Goal: Task Accomplishment & Management: Complete application form

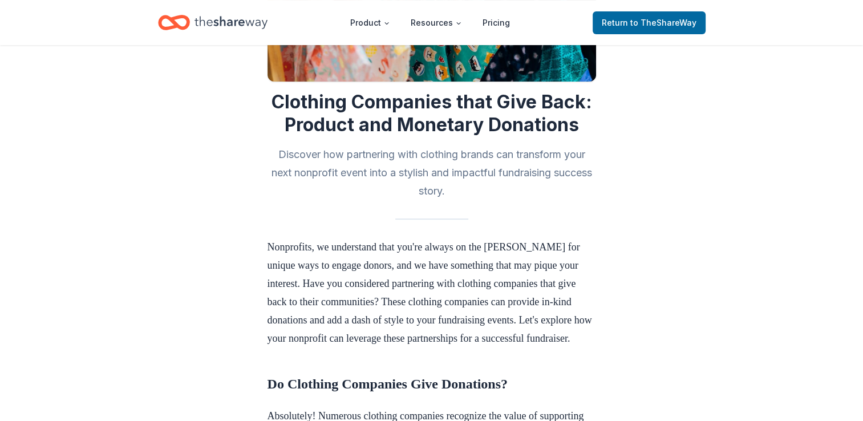
scroll to position [196, 0]
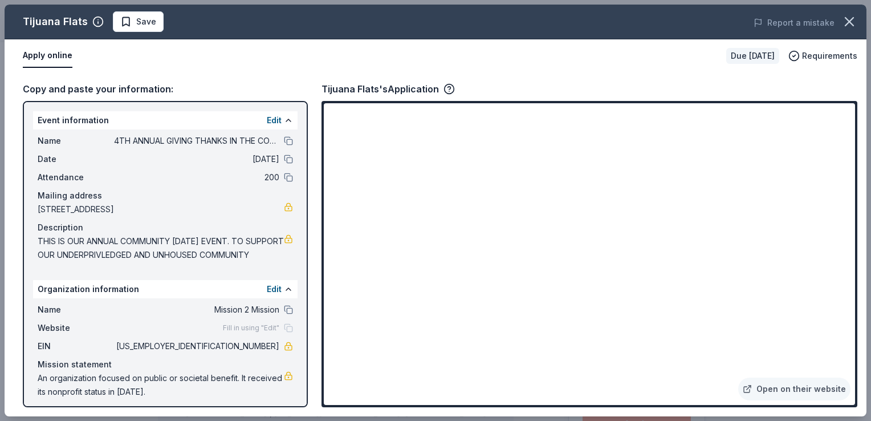
scroll to position [171, 0]
click at [46, 56] on button "Apply online" at bounding box center [48, 56] width 50 height 24
click at [71, 20] on div "Tijuana Flats" at bounding box center [55, 22] width 65 height 18
click at [796, 387] on link "Open on their website" at bounding box center [795, 389] width 112 height 23
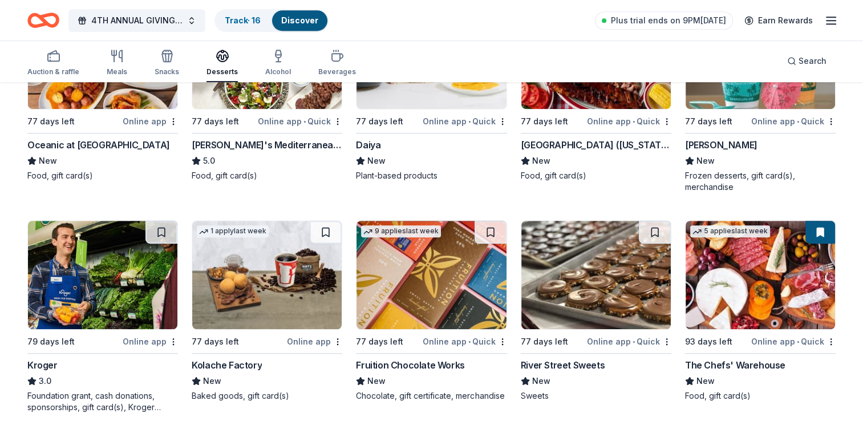
scroll to position [683, 0]
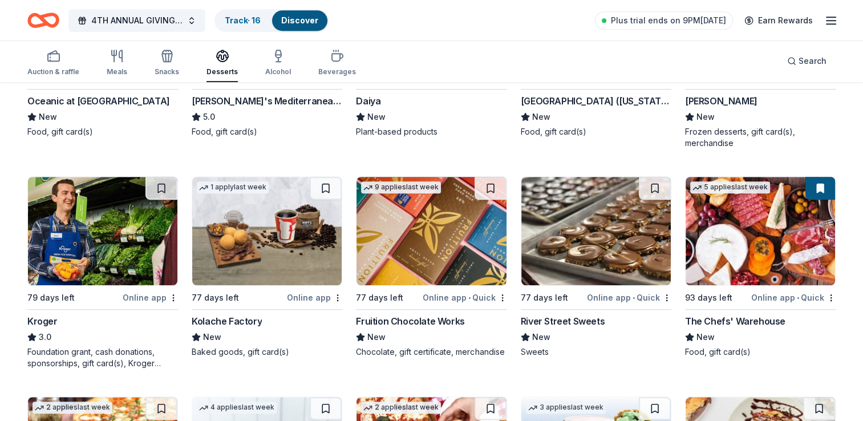
click at [769, 296] on div "Online app • Quick" at bounding box center [793, 297] width 84 height 14
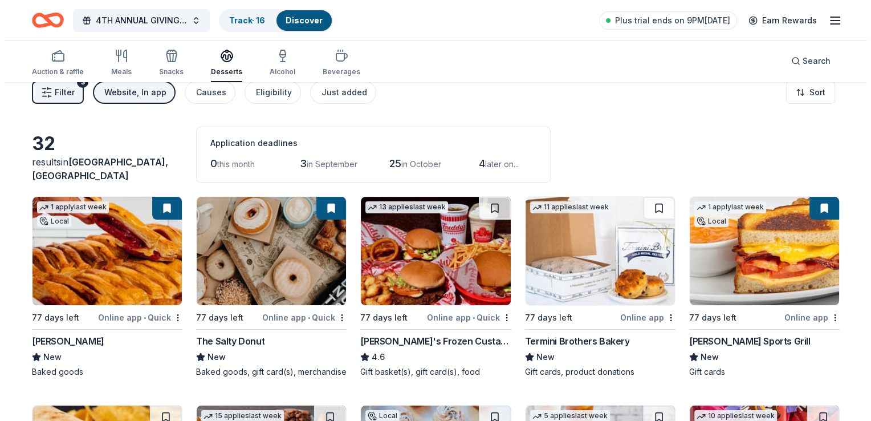
scroll to position [0, 0]
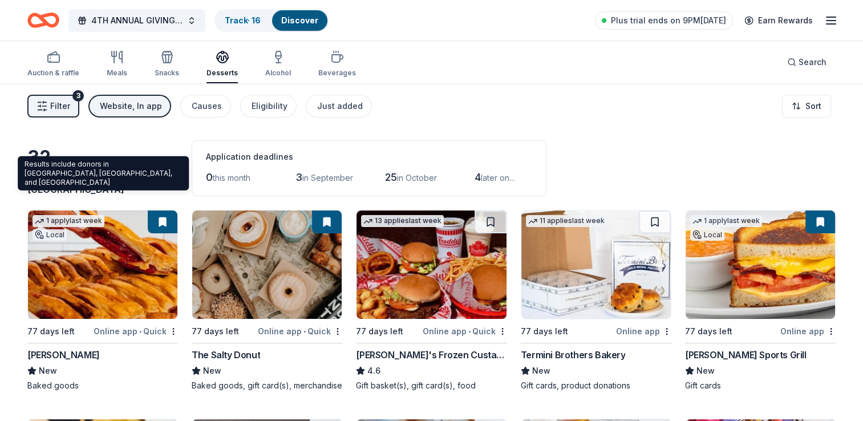
click at [92, 188] on span "Miami Gardens, FL" at bounding box center [95, 182] width 136 height 25
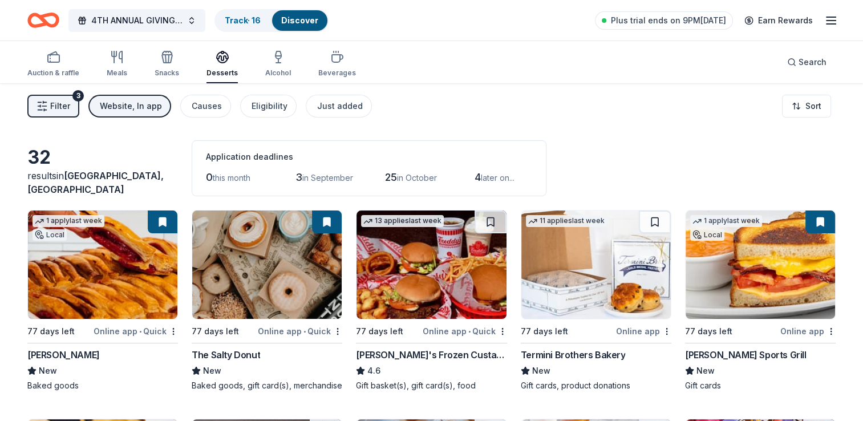
click at [63, 108] on span "Filter" at bounding box center [60, 106] width 20 height 14
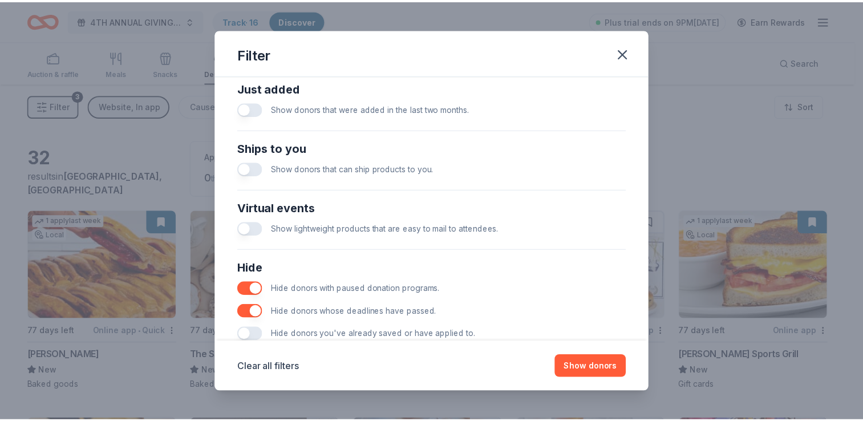
scroll to position [484, 0]
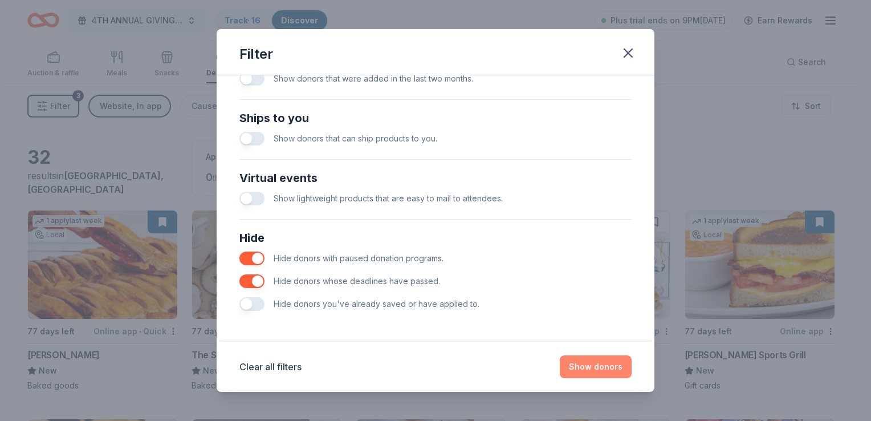
click at [584, 372] on button "Show donors" at bounding box center [596, 366] width 72 height 23
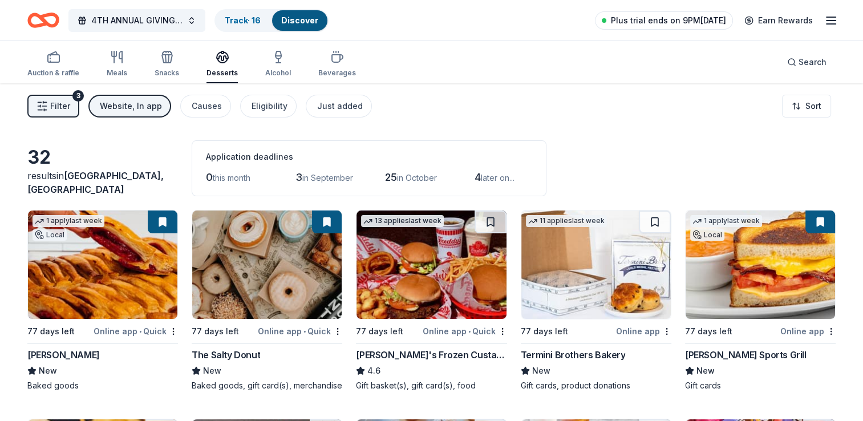
click at [700, 18] on span "Plus trial ends on 9PM[DATE]" at bounding box center [668, 21] width 115 height 14
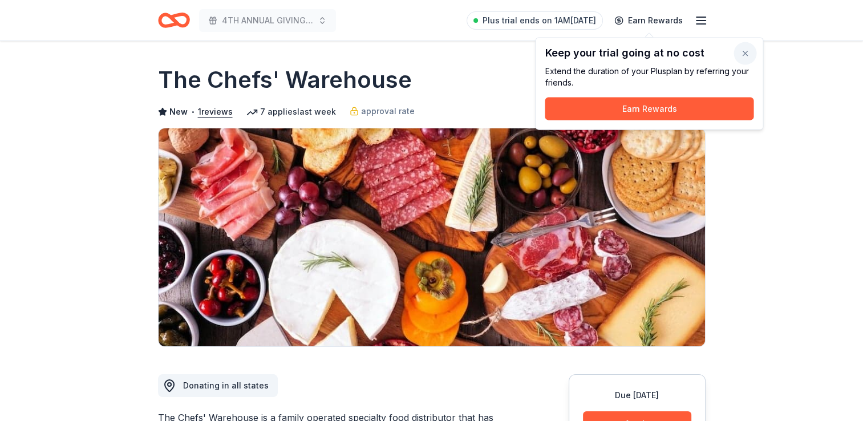
click at [743, 52] on button "button" at bounding box center [744, 53] width 23 height 23
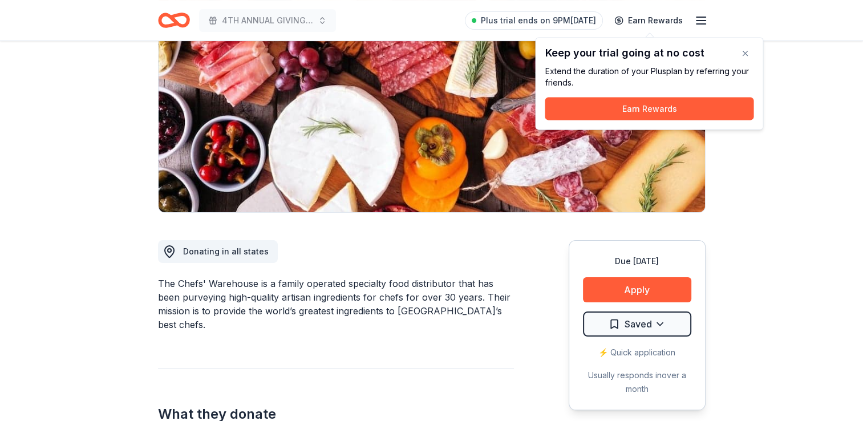
scroll to position [133, 0]
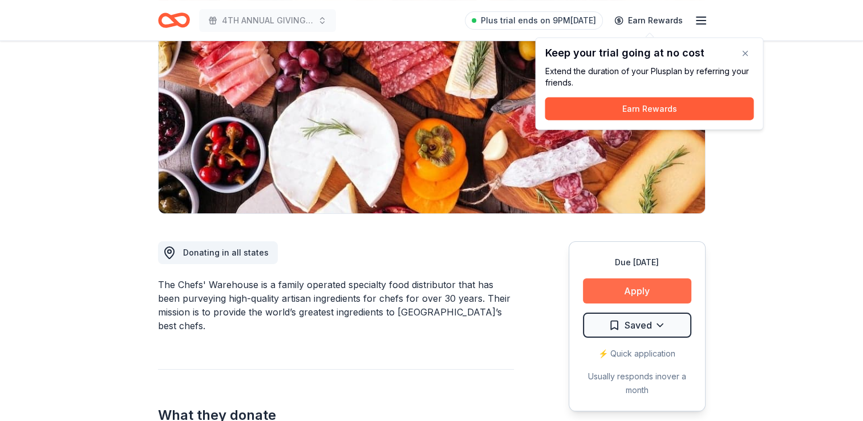
click at [619, 283] on button "Apply" at bounding box center [637, 290] width 108 height 25
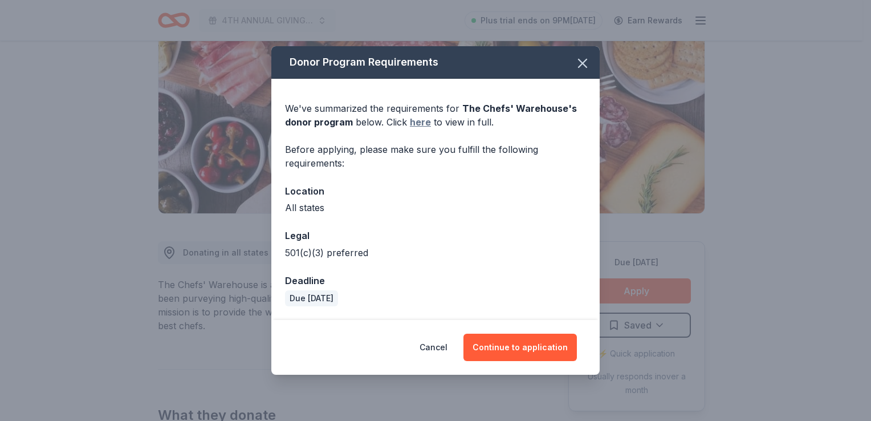
click at [422, 124] on link "here" at bounding box center [420, 122] width 21 height 14
click at [440, 346] on button "Cancel" at bounding box center [434, 347] width 28 height 27
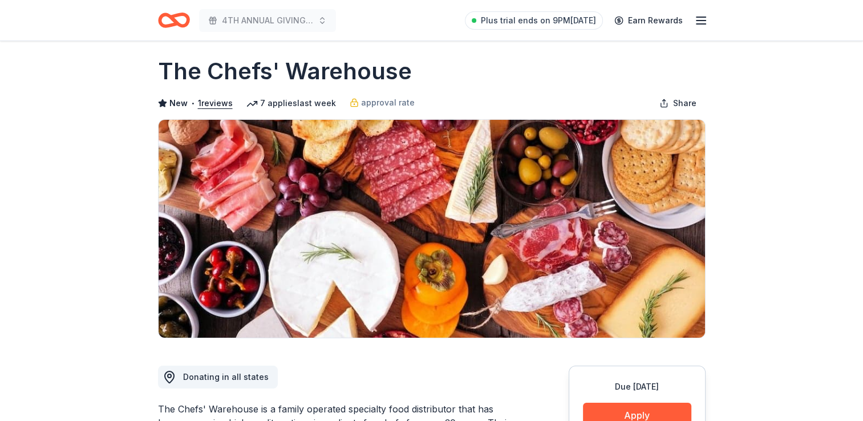
scroll to position [0, 0]
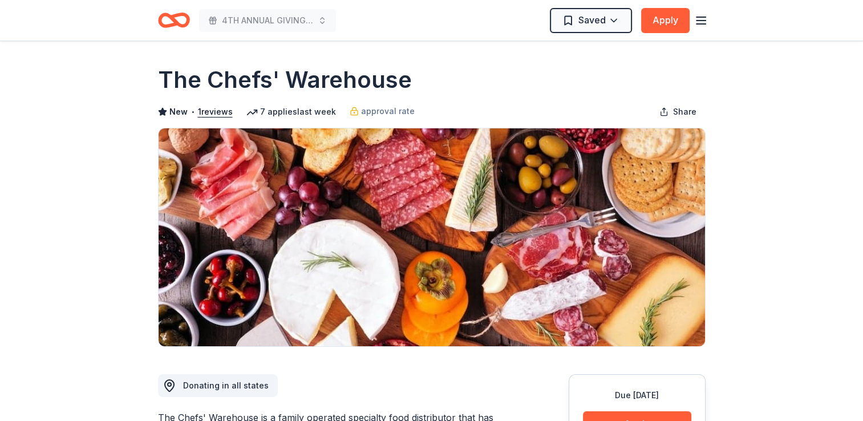
click at [171, 16] on icon "Home" at bounding box center [179, 19] width 18 height 11
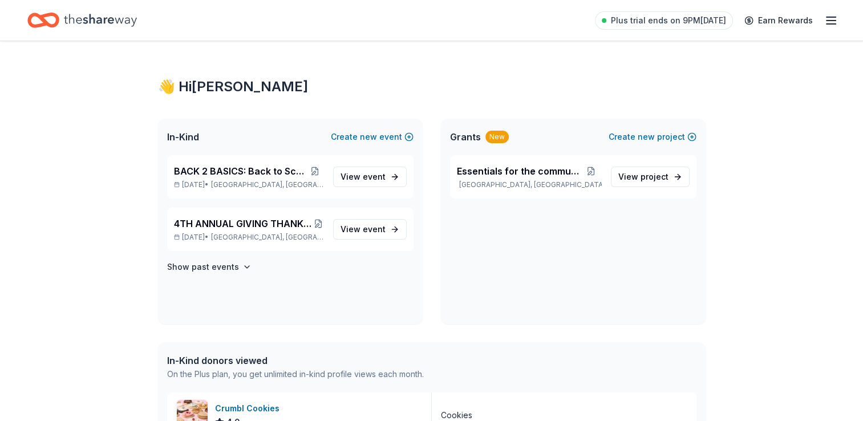
click at [171, 16] on div "Plus trial ends on 9PM, 8/17 Earn Rewards" at bounding box center [431, 20] width 808 height 27
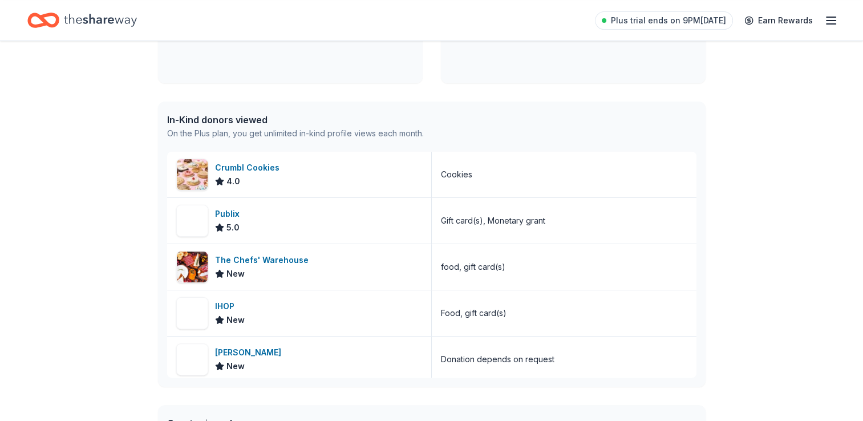
scroll to position [242, 0]
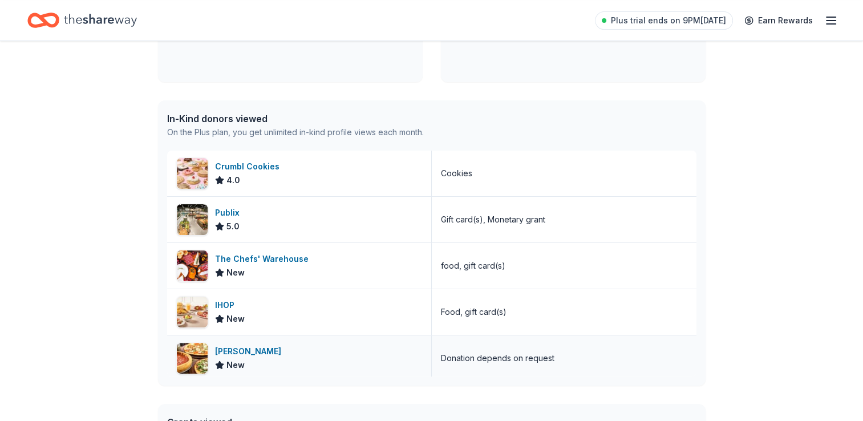
click at [227, 351] on div "Giordano's" at bounding box center [250, 351] width 71 height 14
click at [229, 307] on div "IHOP" at bounding box center [230, 305] width 30 height 14
click at [62, 18] on div "Home" at bounding box center [81, 20] width 109 height 27
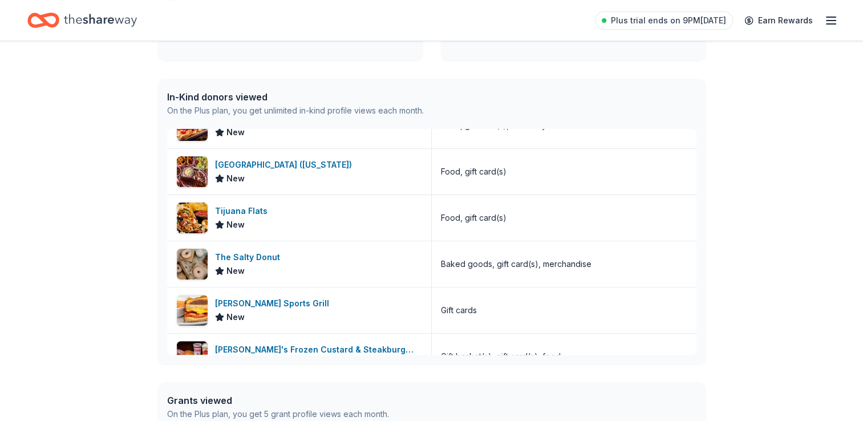
scroll to position [265, 0]
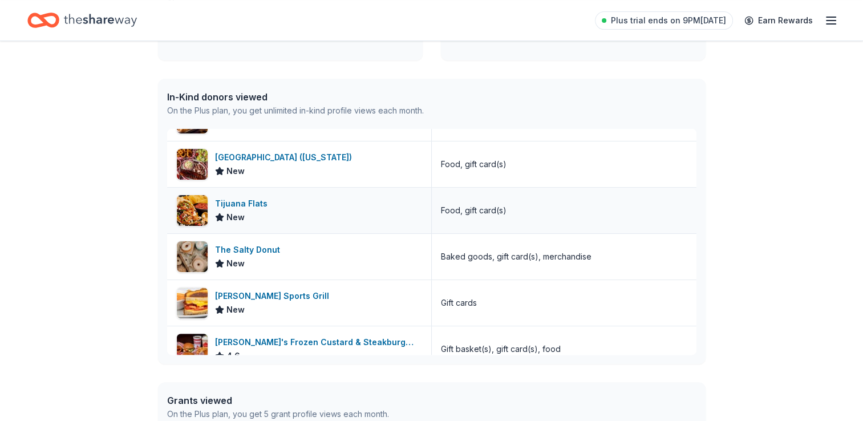
click at [266, 201] on div "Tijuana Flats" at bounding box center [243, 204] width 57 height 14
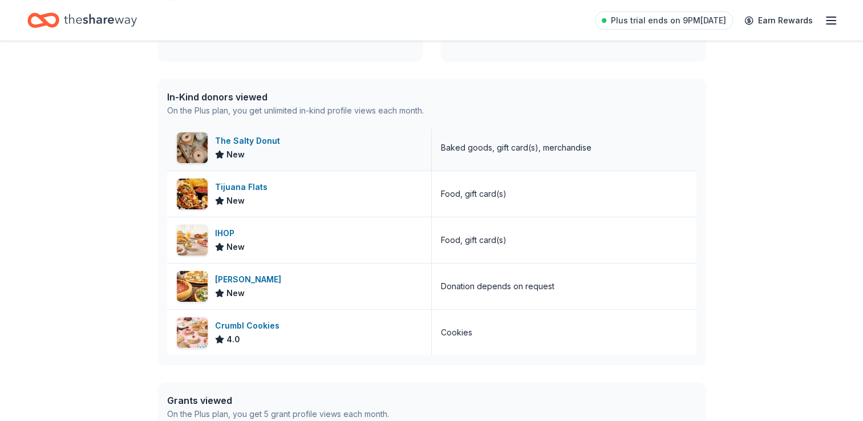
scroll to position [0, 0]
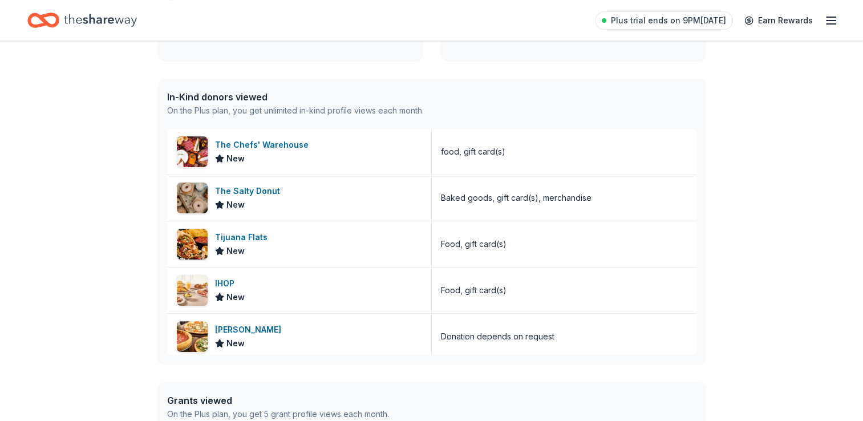
click at [90, 23] on icon "Home" at bounding box center [100, 20] width 73 height 13
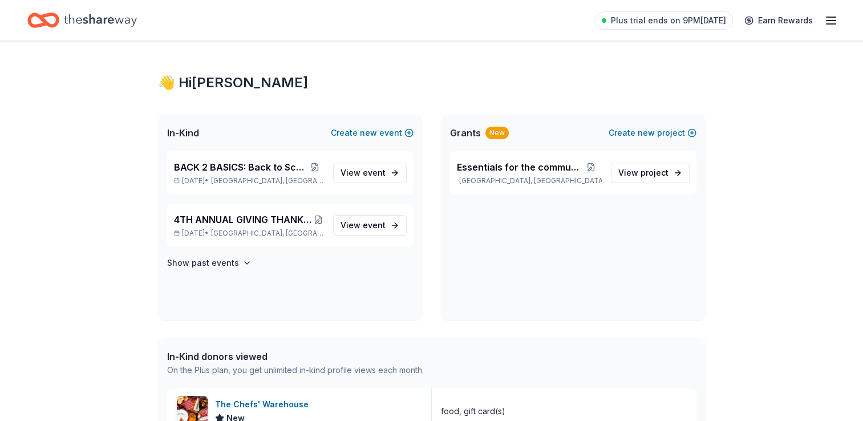
scroll to position [6, 0]
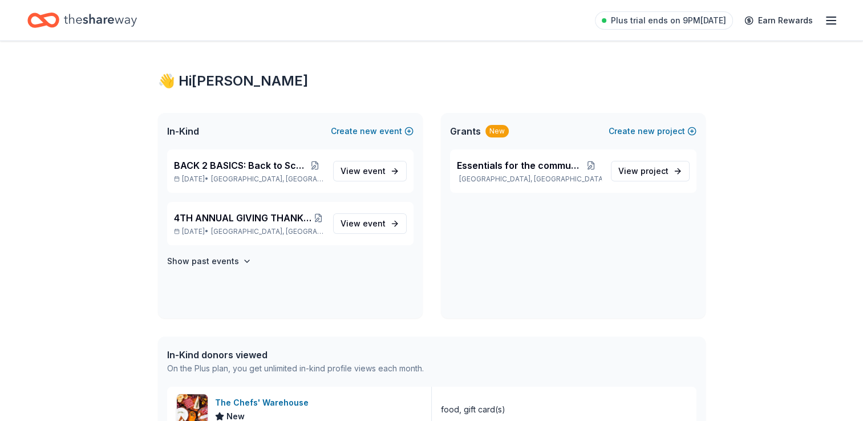
click at [90, 23] on icon "Home" at bounding box center [100, 20] width 73 height 13
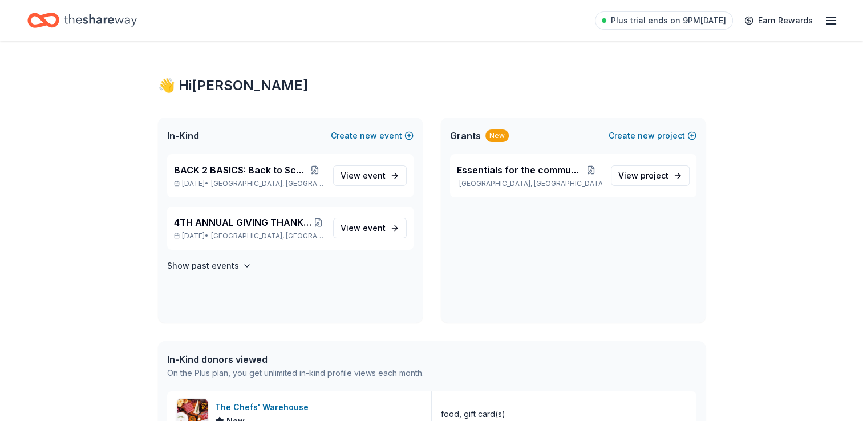
scroll to position [0, 0]
click at [829, 22] on icon "button" at bounding box center [831, 21] width 14 height 14
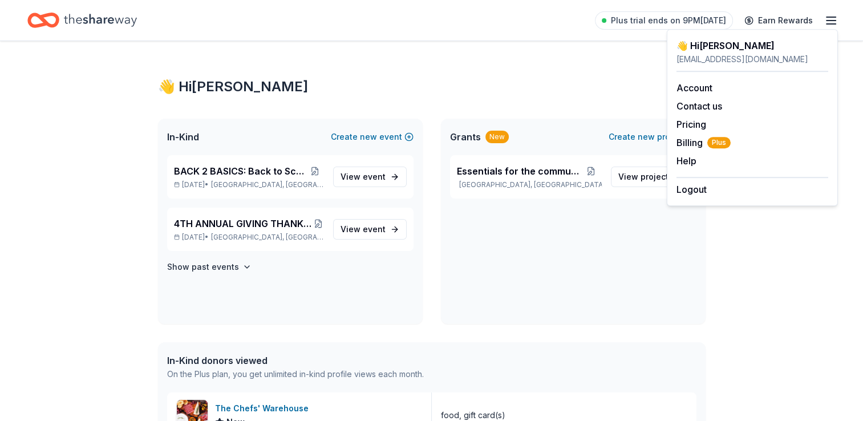
click at [86, 15] on icon "Home" at bounding box center [100, 20] width 73 height 23
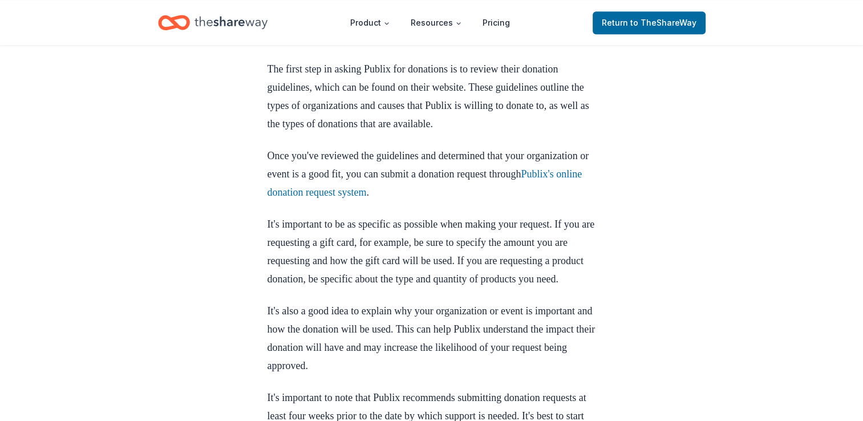
scroll to position [1227, 0]
click at [342, 198] on link "Publix's online donation request system" at bounding box center [424, 183] width 315 height 30
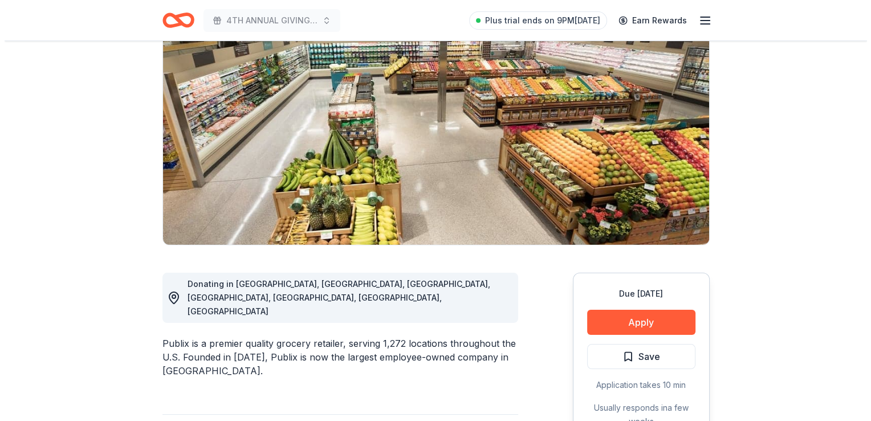
scroll to position [103, 0]
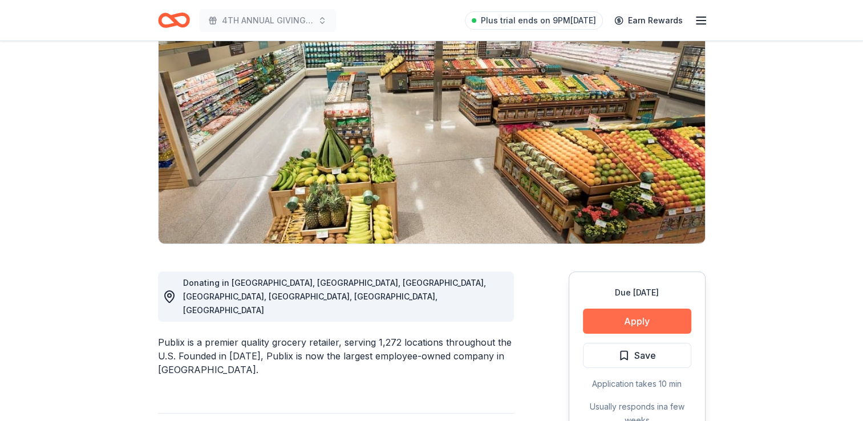
click at [615, 316] on button "Apply" at bounding box center [637, 321] width 108 height 25
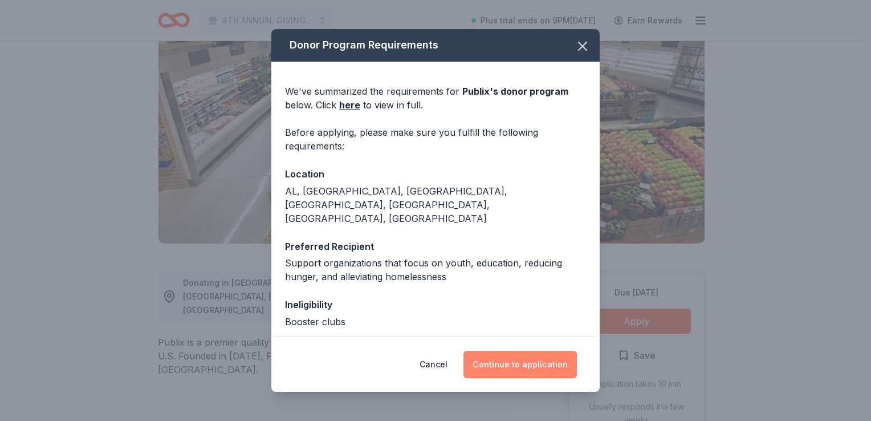
click at [527, 368] on button "Continue to application" at bounding box center [520, 364] width 113 height 27
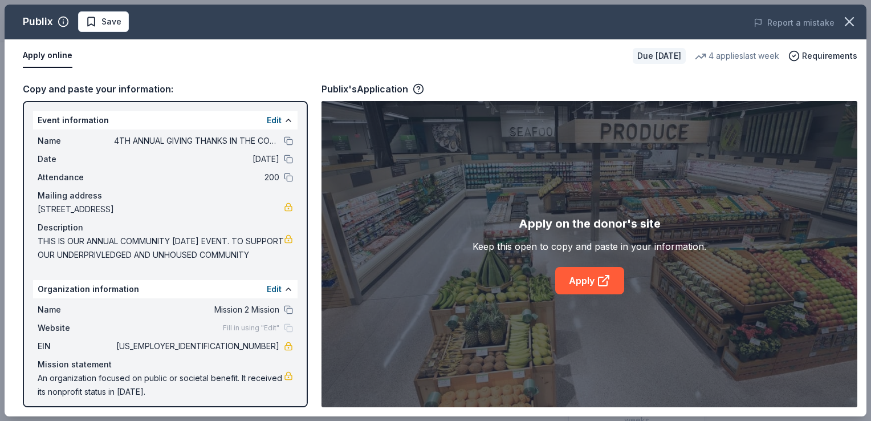
click at [38, 56] on button "Apply online" at bounding box center [48, 56] width 50 height 24
click at [575, 278] on link "Apply" at bounding box center [589, 280] width 69 height 27
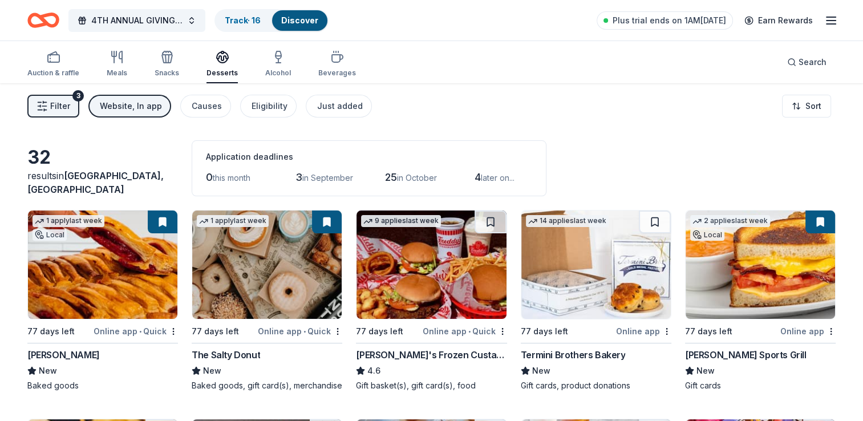
click at [298, 24] on link "Discover" at bounding box center [299, 20] width 37 height 10
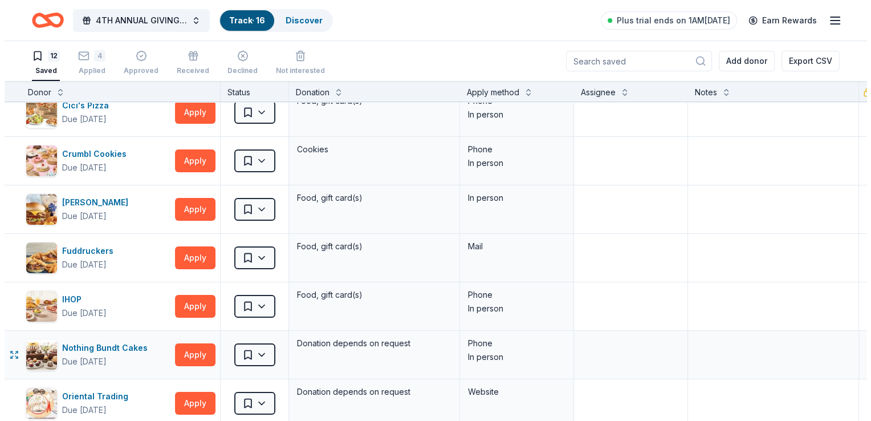
scroll to position [0, 16]
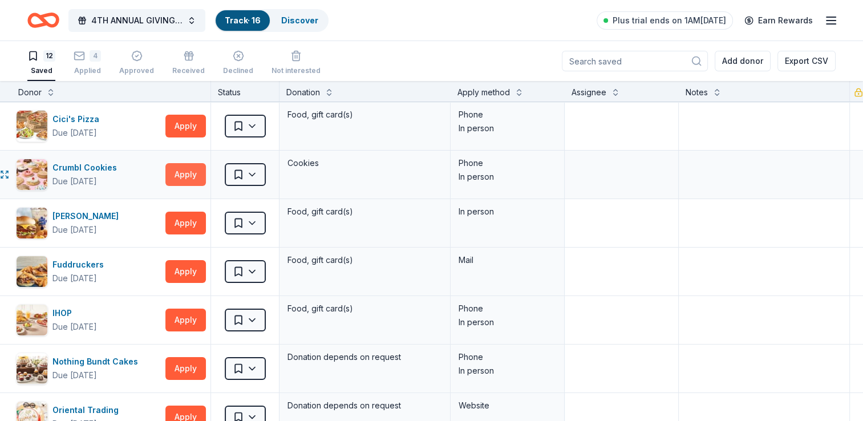
click at [193, 173] on button "Apply" at bounding box center [185, 174] width 40 height 23
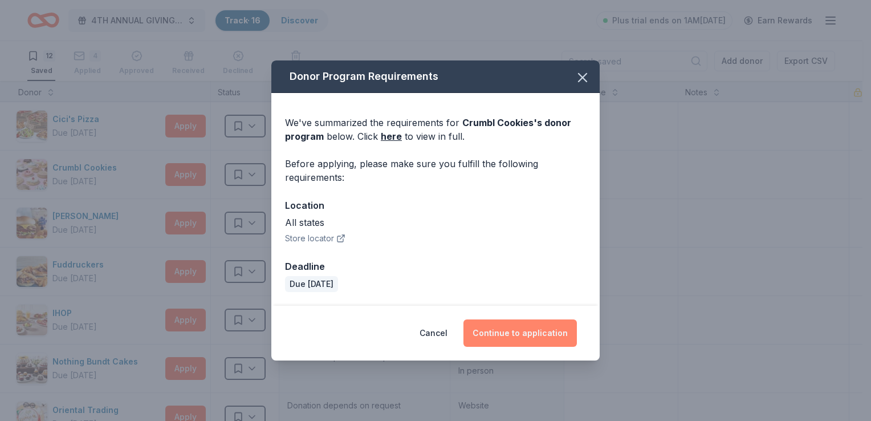
click at [537, 338] on button "Continue to application" at bounding box center [520, 332] width 113 height 27
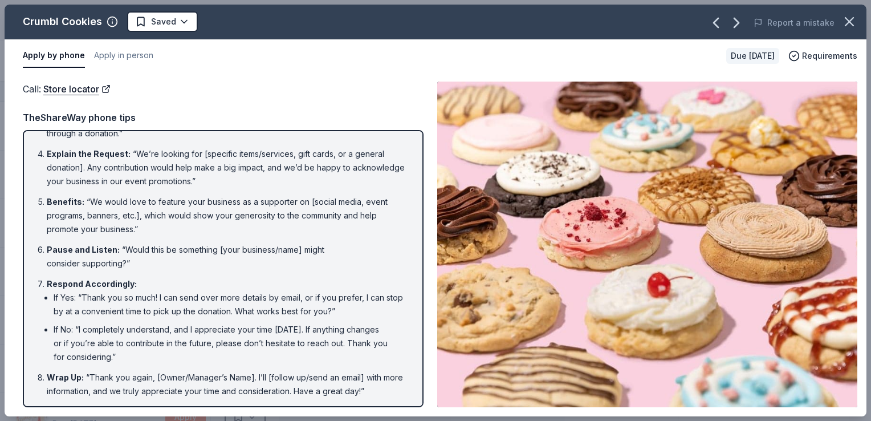
scroll to position [0, 0]
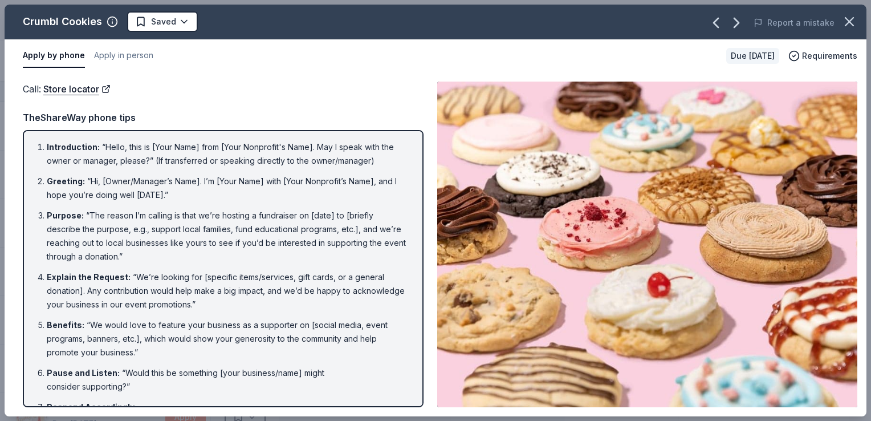
click at [585, 217] on img at bounding box center [647, 245] width 420 height 326
click at [127, 58] on button "Apply in person" at bounding box center [123, 56] width 59 height 24
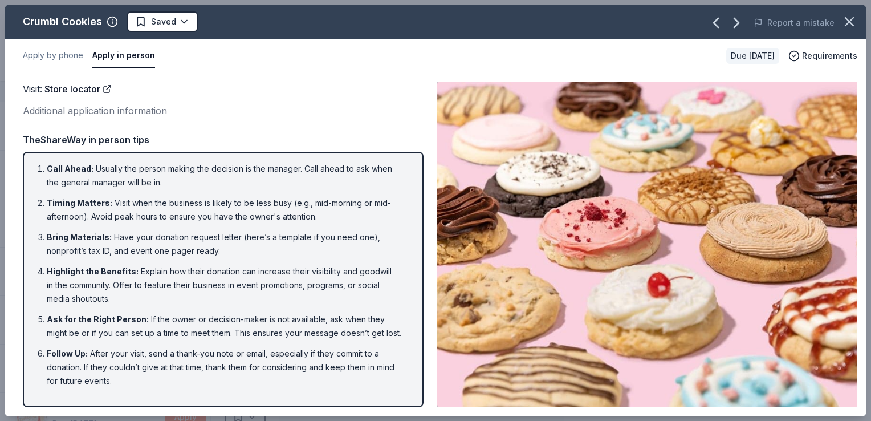
click at [141, 111] on div "Additional application information" at bounding box center [223, 110] width 401 height 15
click at [262, 184] on li "Call Ahead : Usually the person making the decision is the manager. Call ahead …" at bounding box center [227, 175] width 360 height 27
click at [108, 297] on li "Highlight the Benefits : Explain how their donation can increase their visibili…" at bounding box center [227, 285] width 360 height 41
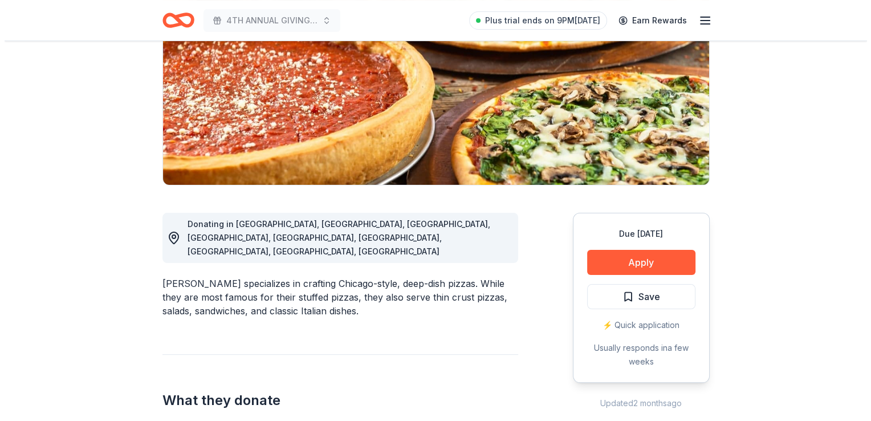
scroll to position [162, 0]
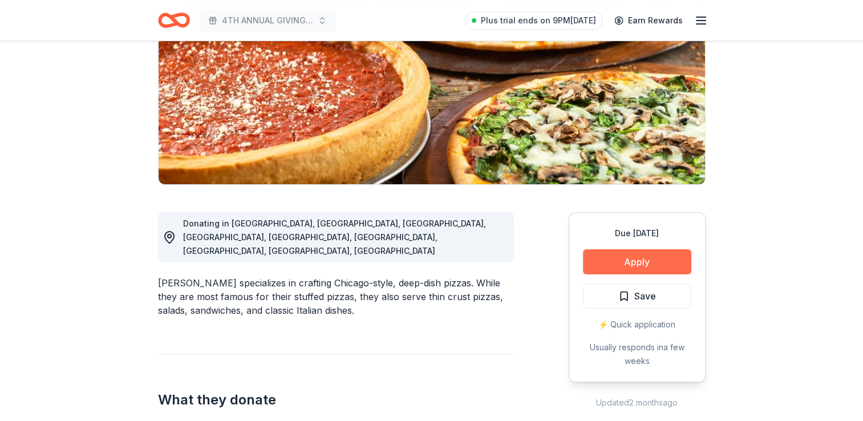
click at [615, 256] on button "Apply" at bounding box center [637, 261] width 108 height 25
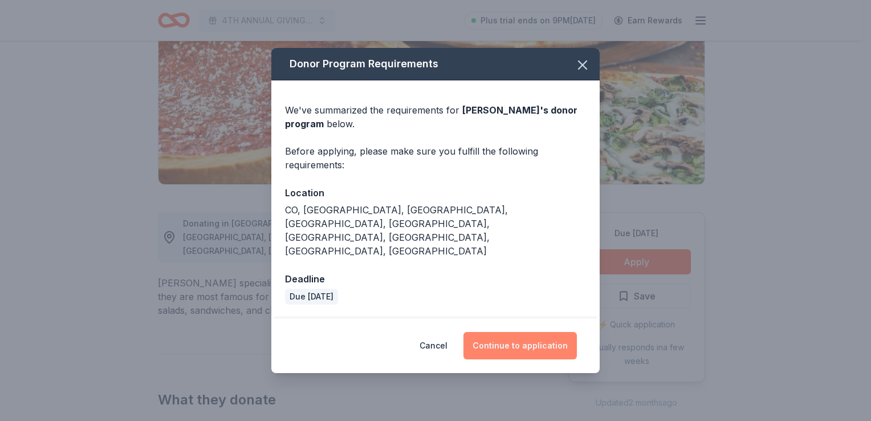
click at [511, 332] on button "Continue to application" at bounding box center [520, 345] width 113 height 27
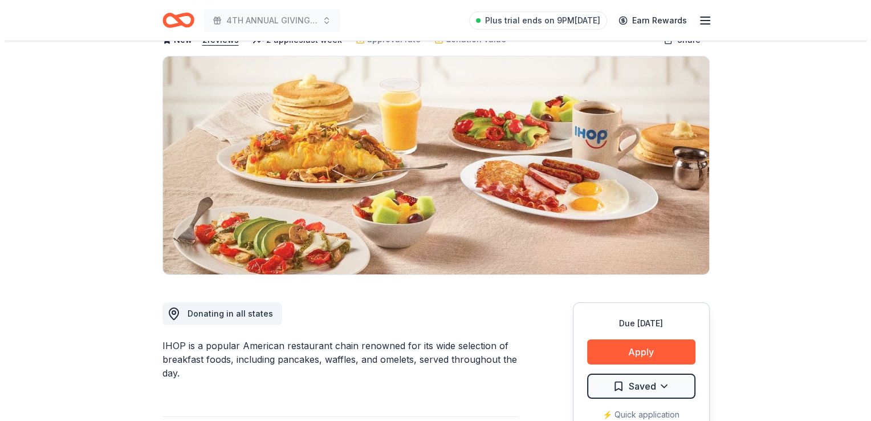
scroll to position [98, 0]
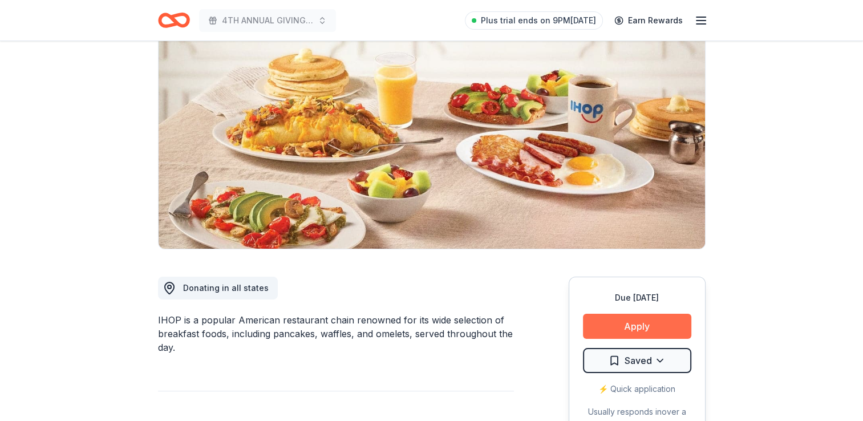
click at [630, 324] on button "Apply" at bounding box center [637, 326] width 108 height 25
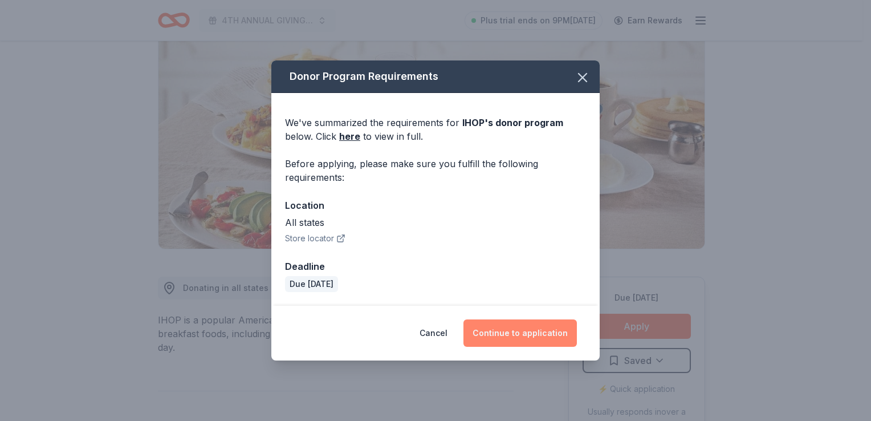
click at [539, 336] on button "Continue to application" at bounding box center [520, 332] width 113 height 27
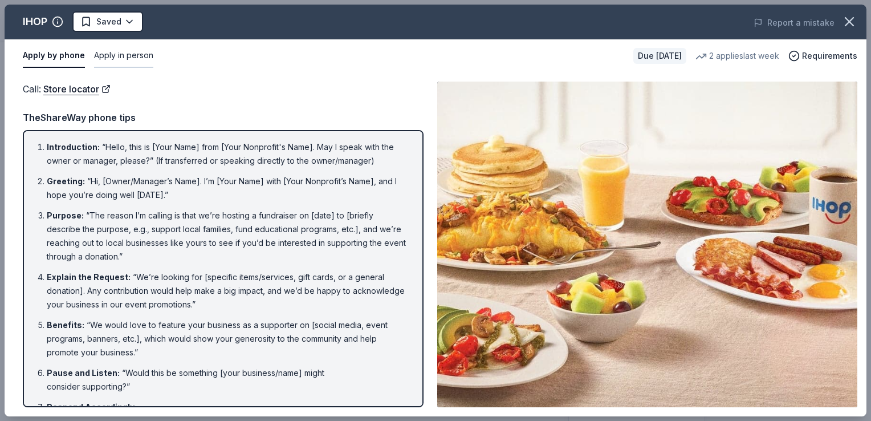
click at [121, 56] on button "Apply in person" at bounding box center [123, 56] width 59 height 24
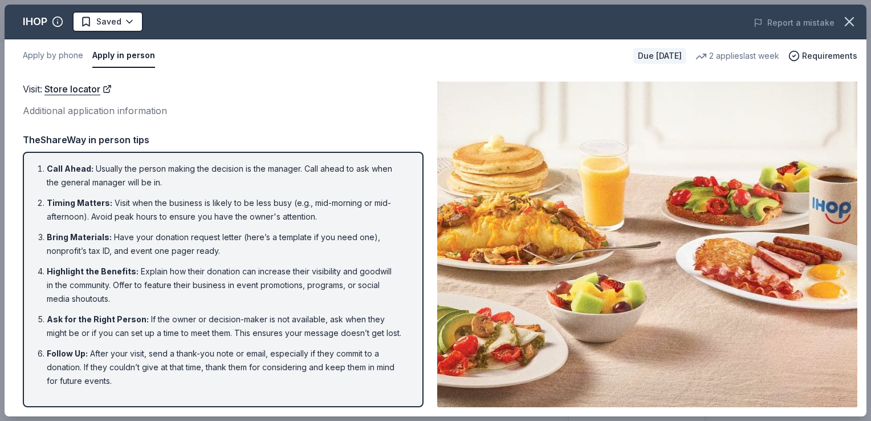
click at [84, 305] on li "Highlight the Benefits : Explain how their donation can increase their visibili…" at bounding box center [227, 285] width 360 height 41
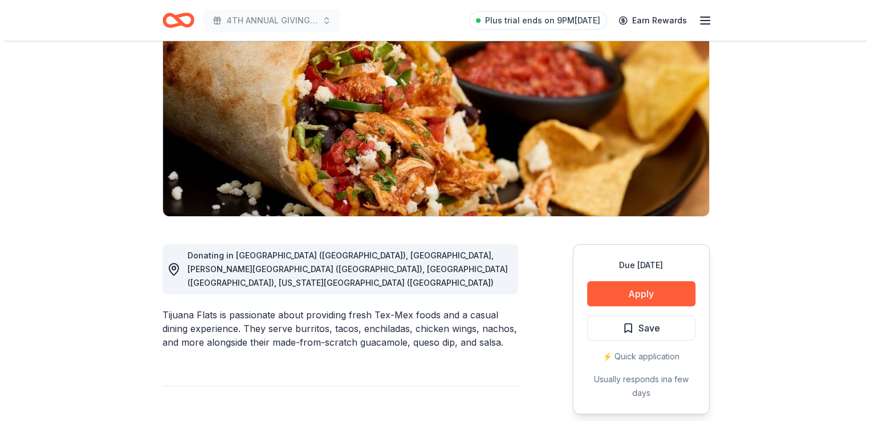
scroll to position [134, 0]
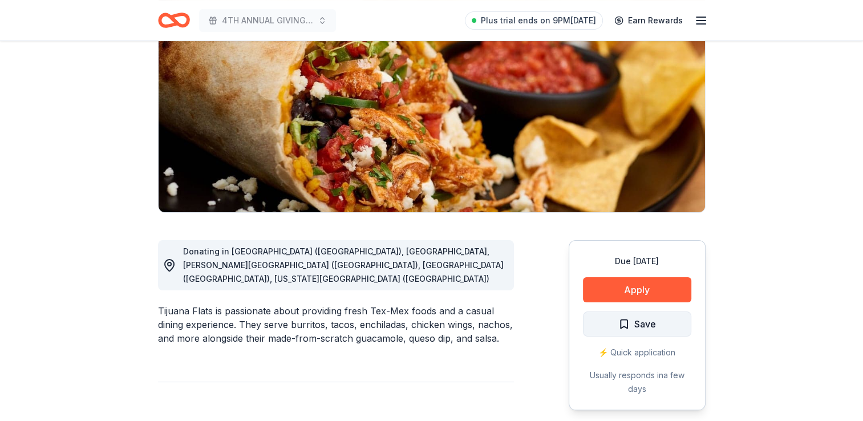
click at [627, 324] on span "Save" at bounding box center [637, 324] width 38 height 15
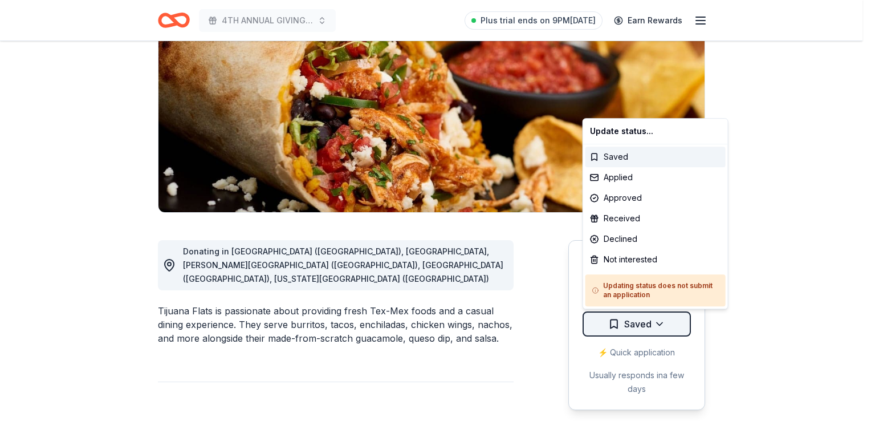
click at [655, 287] on html "4TH ANNUAL GIVING THANKS IN THE COMMUNITY OUTREACH Plus trial ends on 9PM, 8/17…" at bounding box center [435, 76] width 871 height 421
click at [637, 181] on div "Applied" at bounding box center [656, 177] width 140 height 21
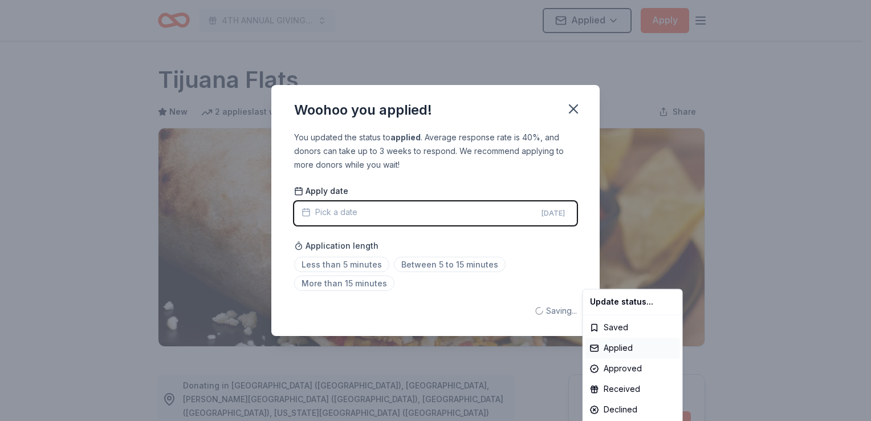
scroll to position [0, 0]
click at [577, 105] on html "4TH ANNUAL GIVING THANKS IN THE COMMUNITY OUTREACH Applied Apply Due in 77 days…" at bounding box center [435, 210] width 871 height 421
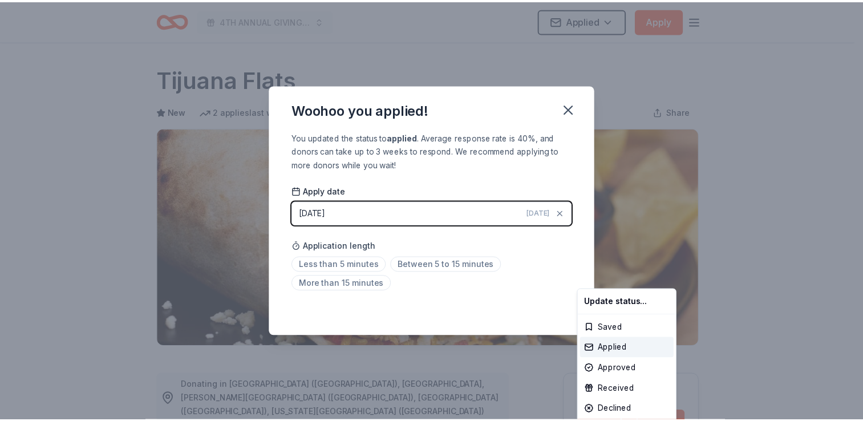
scroll to position [247, 0]
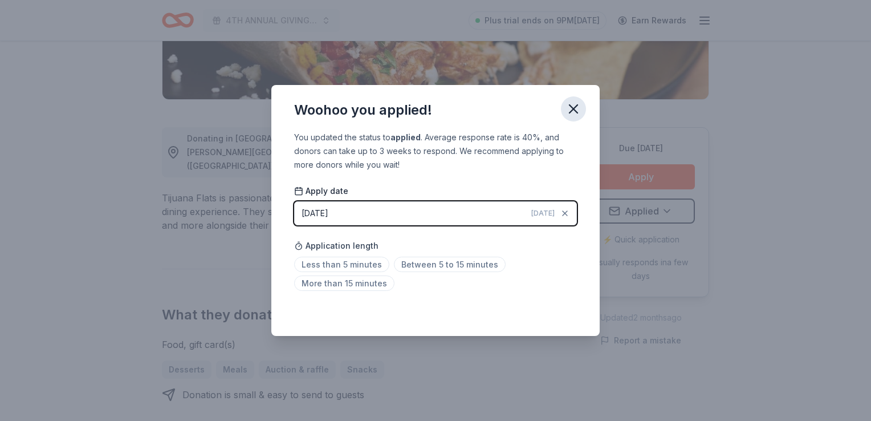
click at [575, 105] on icon "button" at bounding box center [574, 109] width 16 height 16
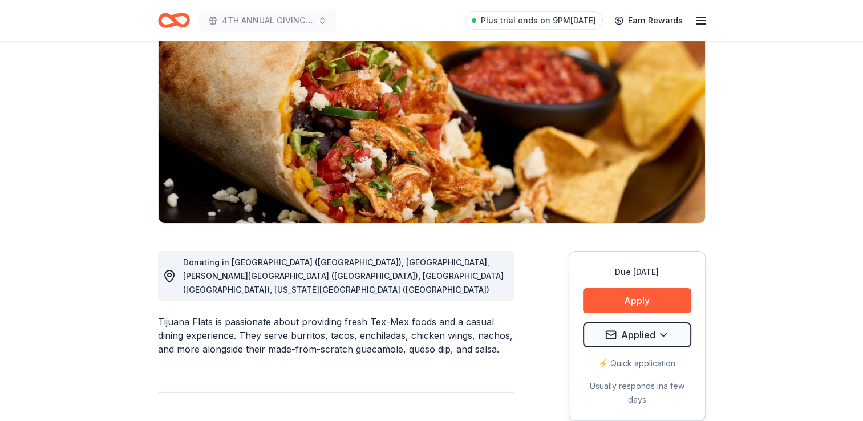
scroll to position [0, 0]
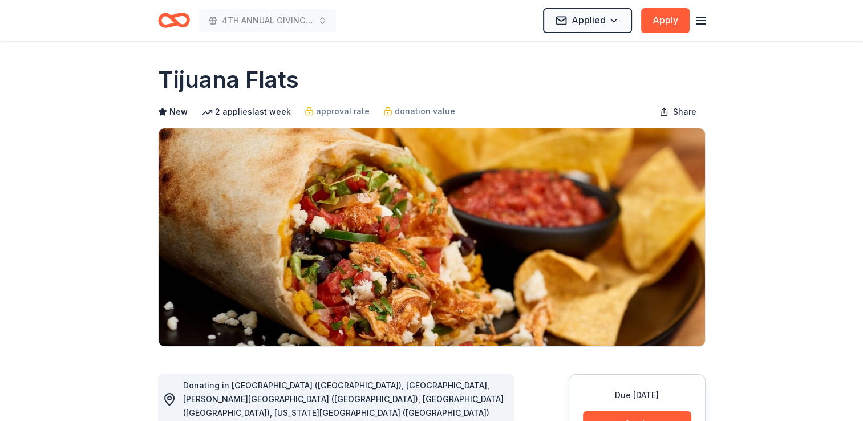
click at [171, 21] on icon "Home" at bounding box center [174, 20] width 32 height 27
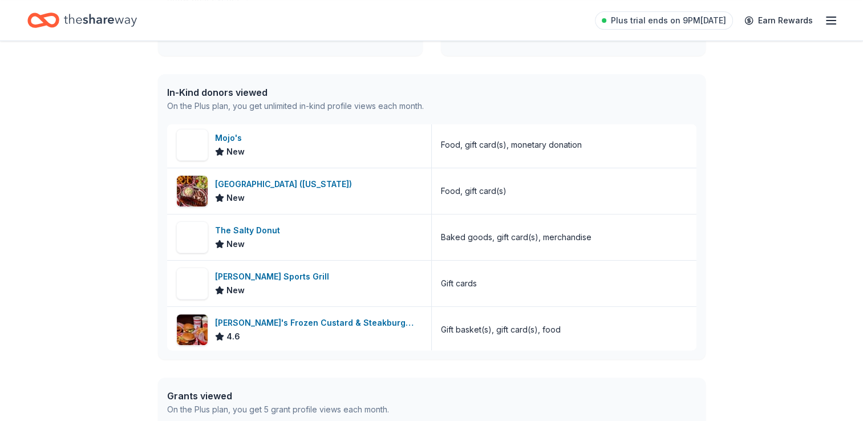
scroll to position [273, 0]
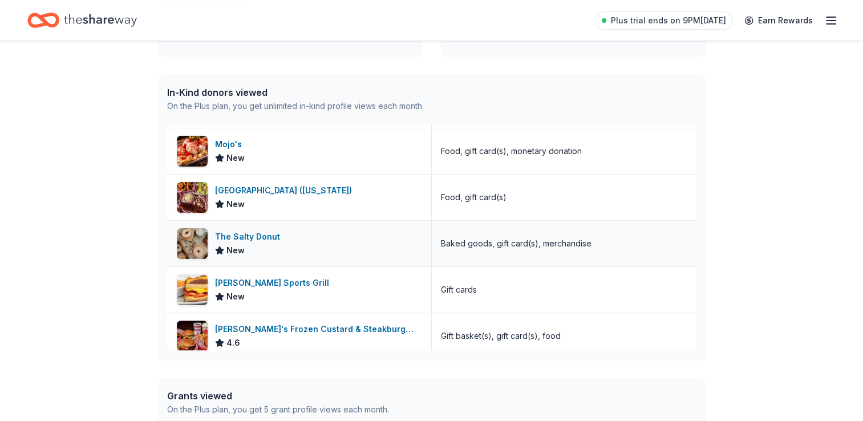
click at [289, 237] on div "The Salty Donut New" at bounding box center [299, 244] width 265 height 46
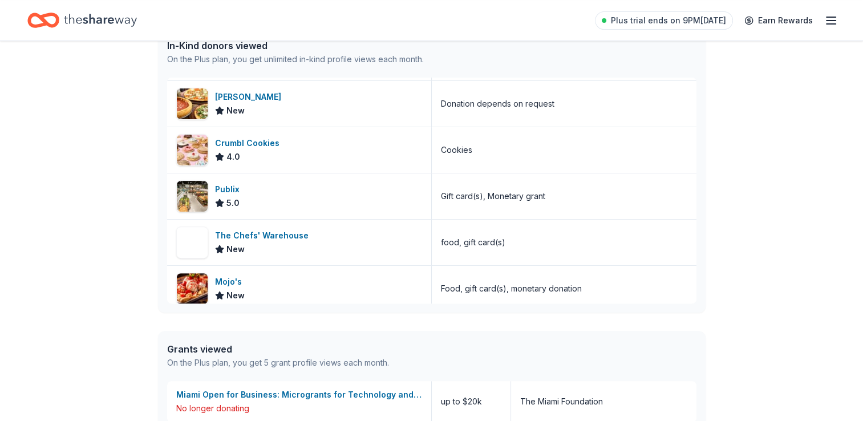
scroll to position [88, 0]
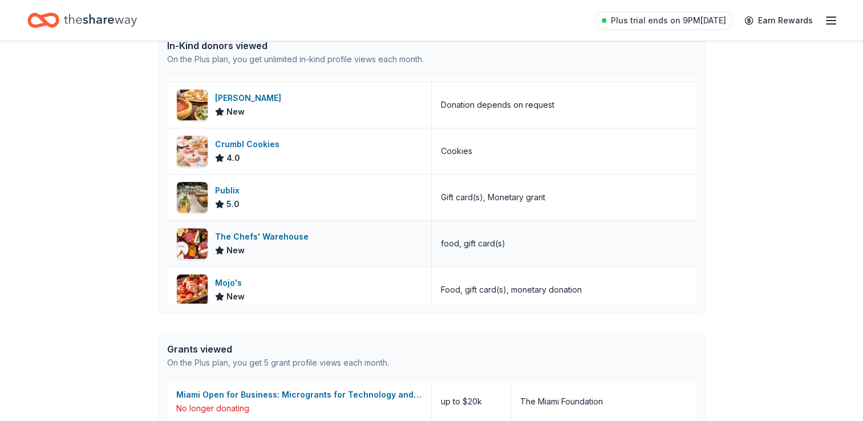
click at [317, 241] on div "The Chefs' Warehouse New" at bounding box center [299, 244] width 265 height 46
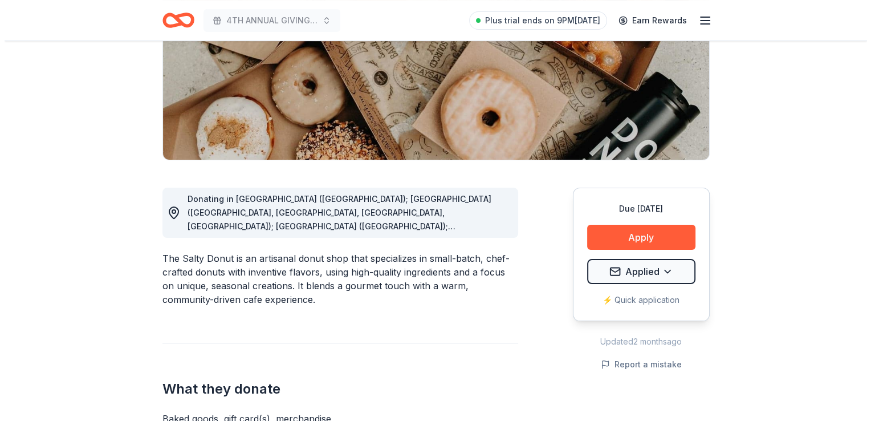
scroll to position [187, 0]
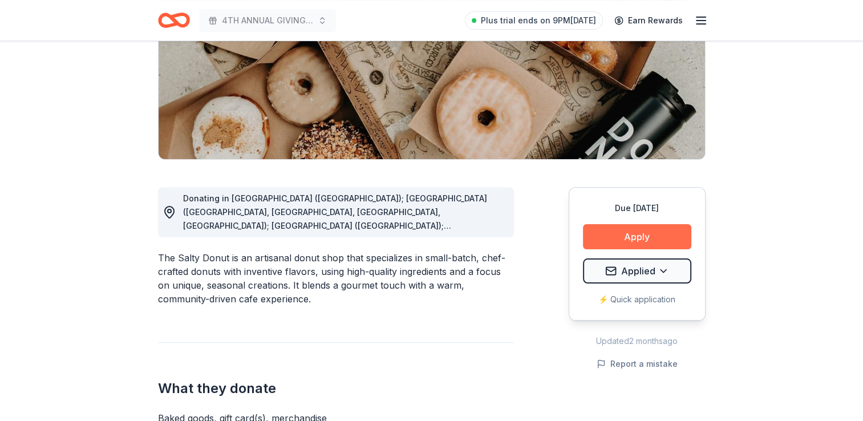
click at [607, 232] on button "Apply" at bounding box center [637, 236] width 108 height 25
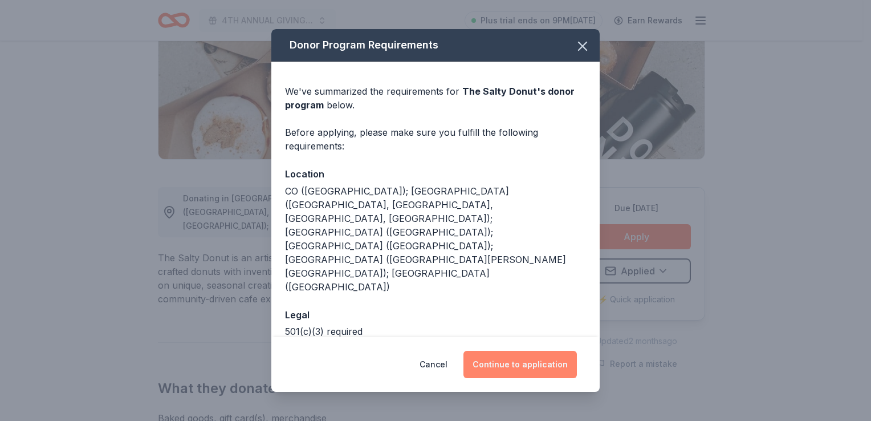
click at [525, 355] on button "Continue to application" at bounding box center [520, 364] width 113 height 27
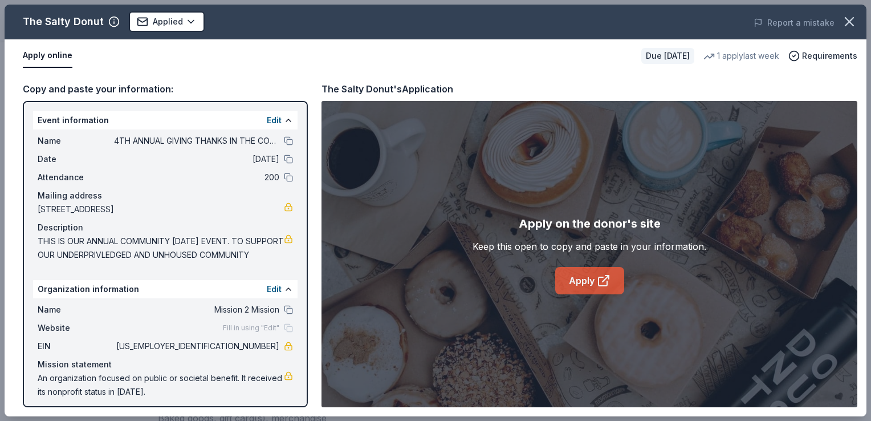
click at [596, 281] on link "Apply" at bounding box center [589, 280] width 69 height 27
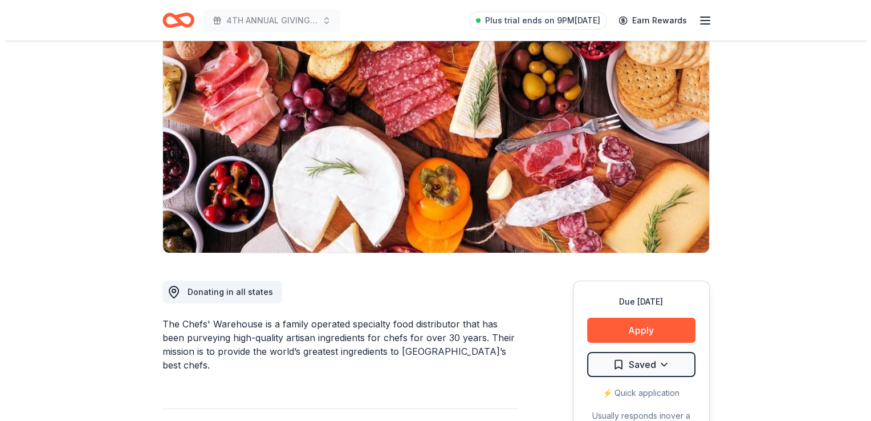
scroll to position [96, 0]
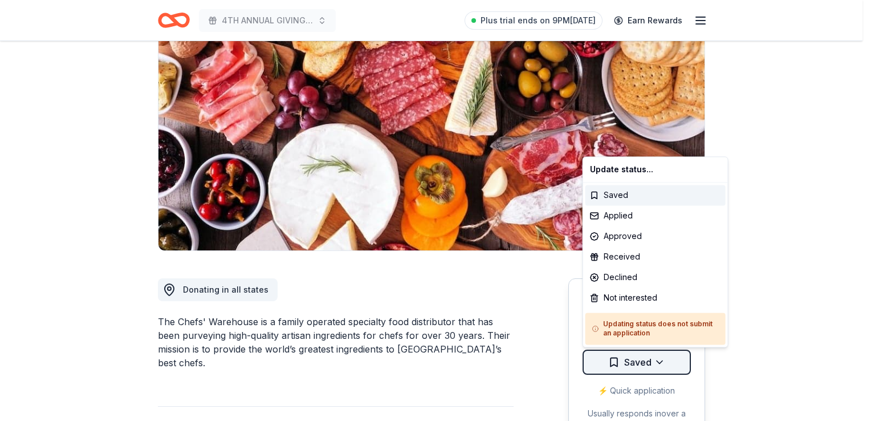
click at [662, 325] on html "4TH ANNUAL GIVING THANKS IN THE COMMUNITY OUTREACH Plus trial ends on 9PM[DATE]…" at bounding box center [435, 114] width 871 height 421
click at [627, 220] on div "Applied" at bounding box center [656, 215] width 140 height 21
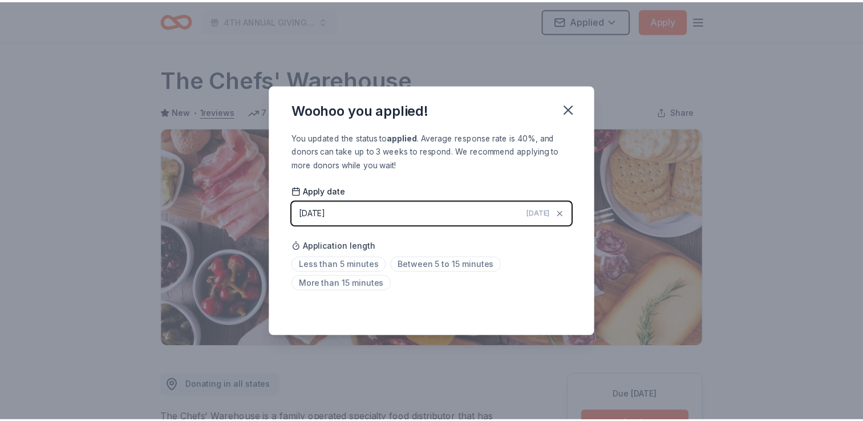
scroll to position [247, 0]
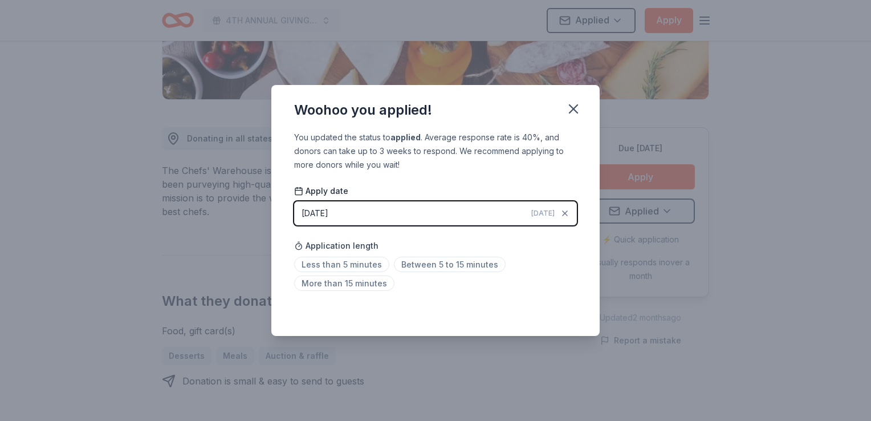
click at [573, 104] on icon "button" at bounding box center [574, 109] width 16 height 16
